Goal: Transaction & Acquisition: Download file/media

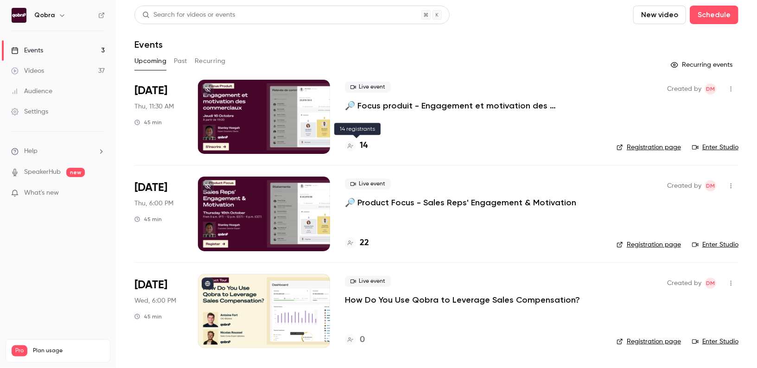
click at [365, 147] on h4 "14" at bounding box center [364, 146] width 8 height 13
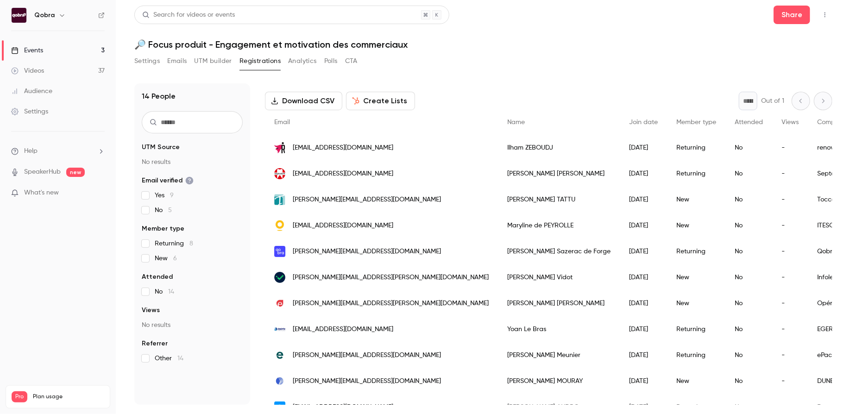
scroll to position [20, 0]
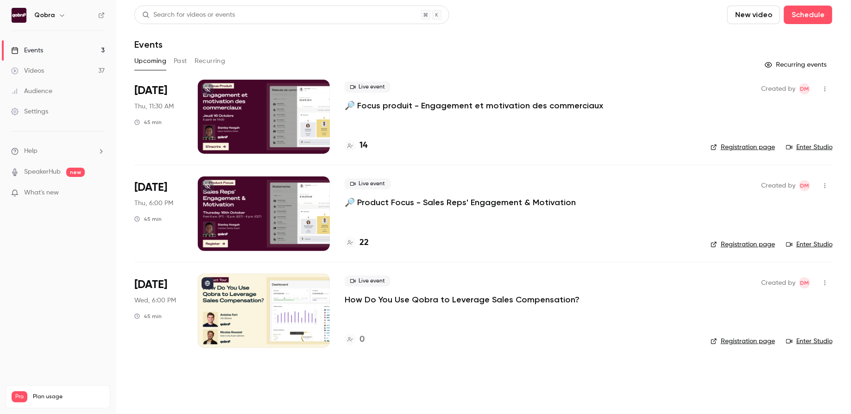
click at [365, 244] on h4 "22" at bounding box center [364, 243] width 9 height 13
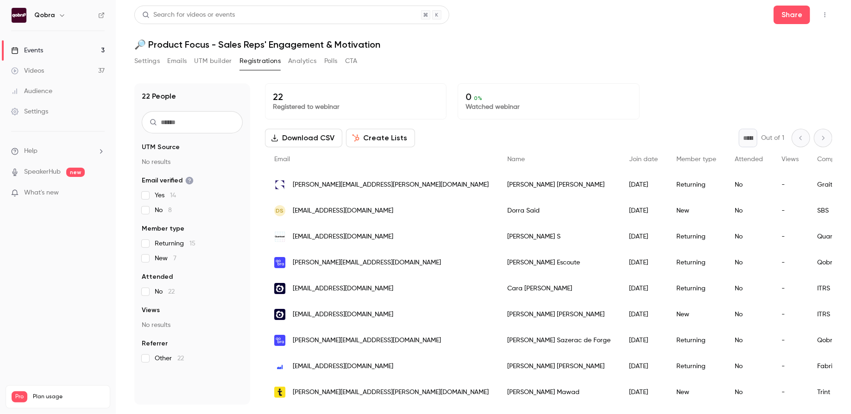
click at [305, 138] on button "Download CSV" at bounding box center [303, 138] width 77 height 19
click at [317, 136] on button "Download CSV" at bounding box center [303, 138] width 77 height 19
